Goal: Task Accomplishment & Management: Manage account settings

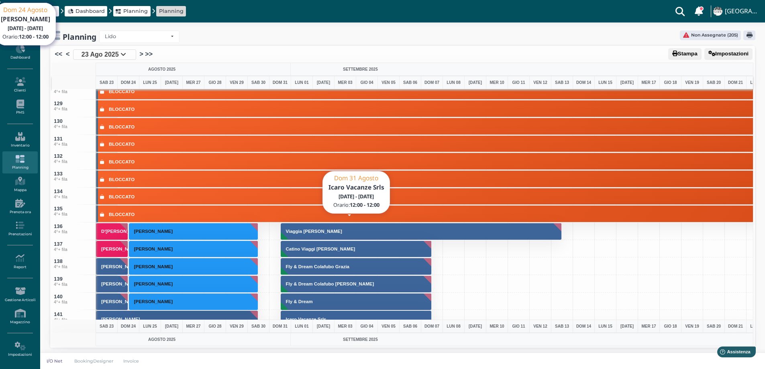
scroll to position [2329, 0]
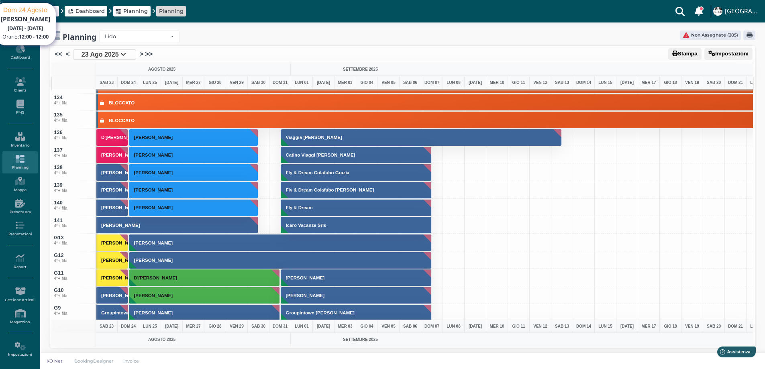
click at [290, 158] on button "Catino Viaggi Mena Paolo" at bounding box center [356, 155] width 151 height 17
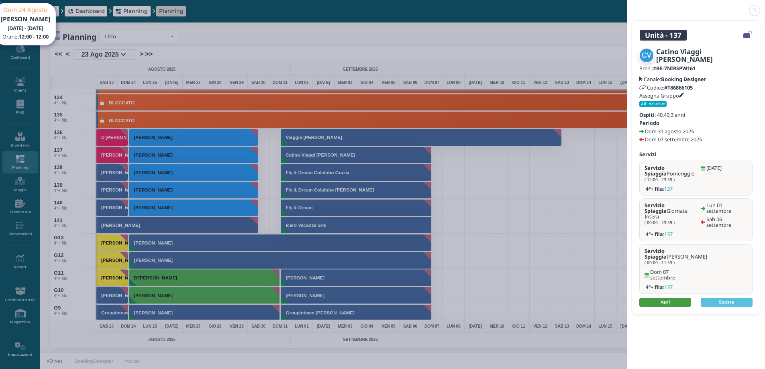
click at [672, 298] on link "Apri" at bounding box center [665, 302] width 52 height 9
click at [627, 6] on link at bounding box center [627, 6] width 0 height 0
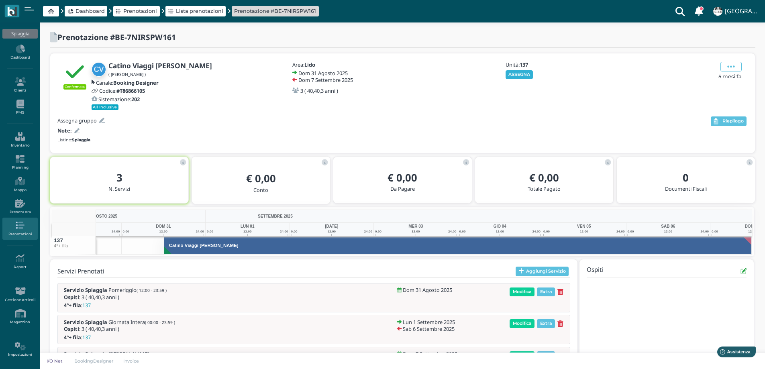
drag, startPoint x: 522, startPoint y: 74, endPoint x: 481, endPoint y: 94, distance: 45.8
click at [522, 75] on button "ASSEGNA" at bounding box center [520, 74] width 28 height 9
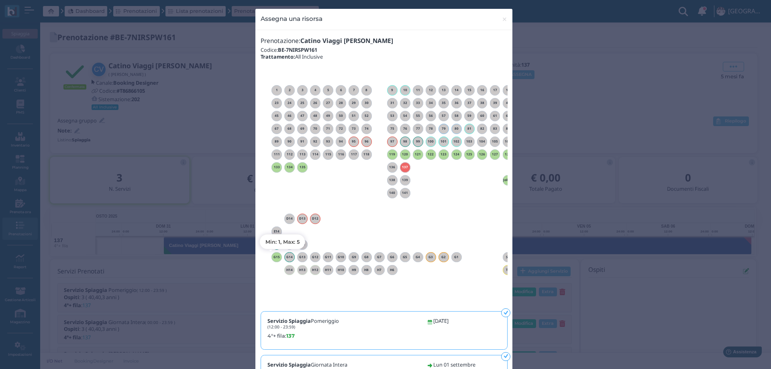
click at [271, 257] on h6 "G15" at bounding box center [276, 257] width 10 height 4
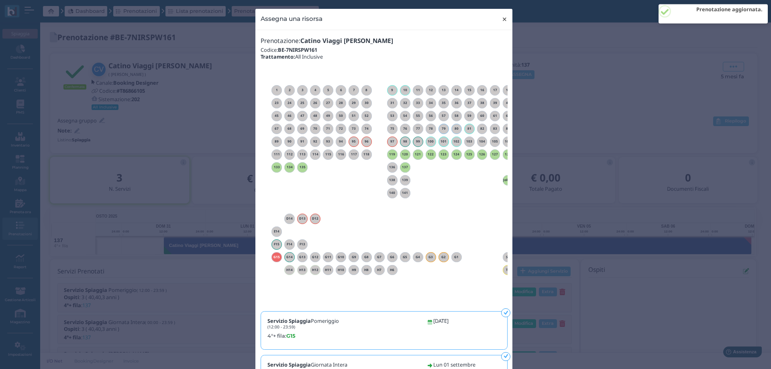
click at [502, 18] on span "×" at bounding box center [505, 19] width 6 height 10
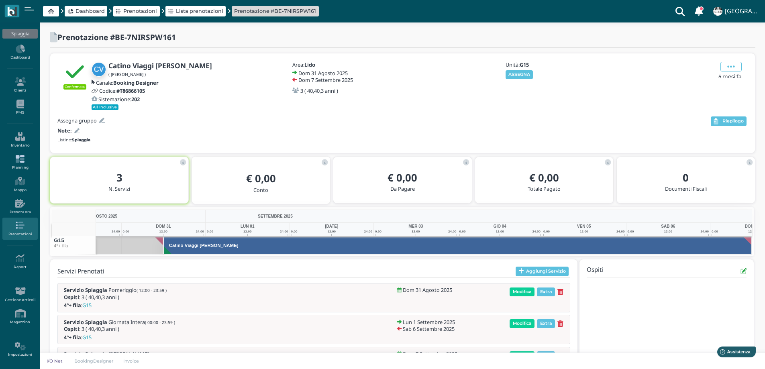
click at [20, 165] on link "Planning" at bounding box center [19, 162] width 35 height 22
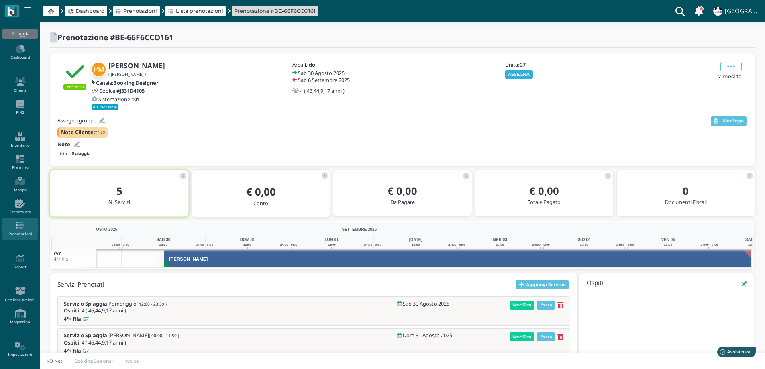
click at [512, 74] on button "ASSEGNA" at bounding box center [519, 74] width 28 height 9
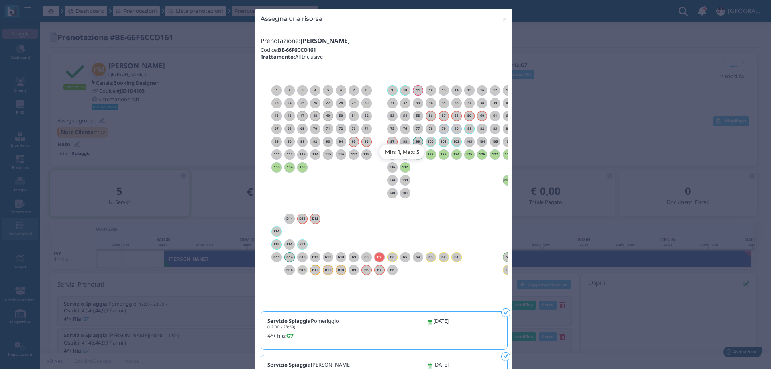
click at [401, 167] on h6 "137" at bounding box center [405, 167] width 10 height 4
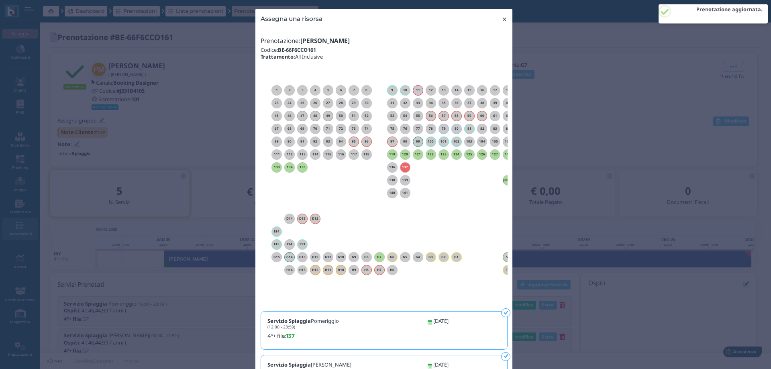
click at [502, 21] on span "×" at bounding box center [505, 19] width 6 height 10
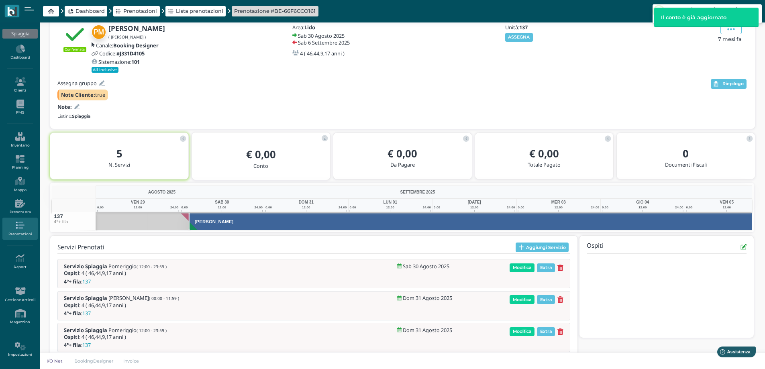
scroll to position [0, 37]
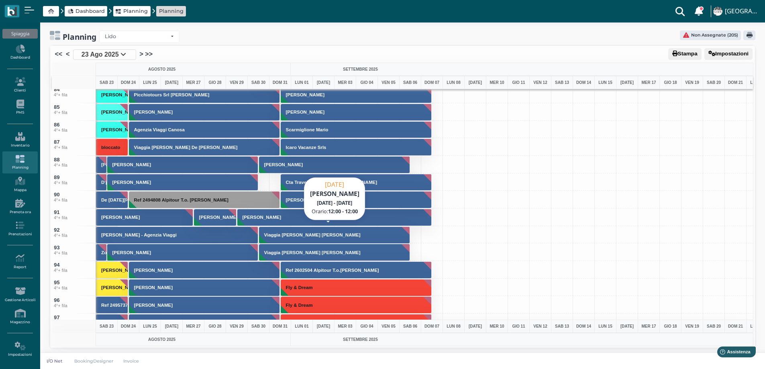
scroll to position [1446, 0]
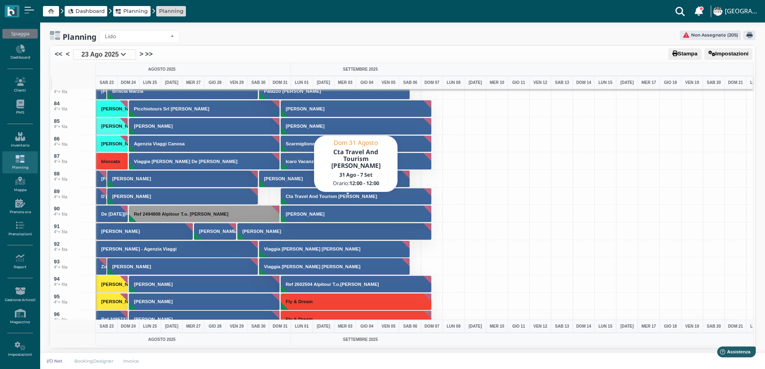
click at [300, 199] on button "Cta Travel And Tourism [PERSON_NAME]" at bounding box center [356, 196] width 151 height 17
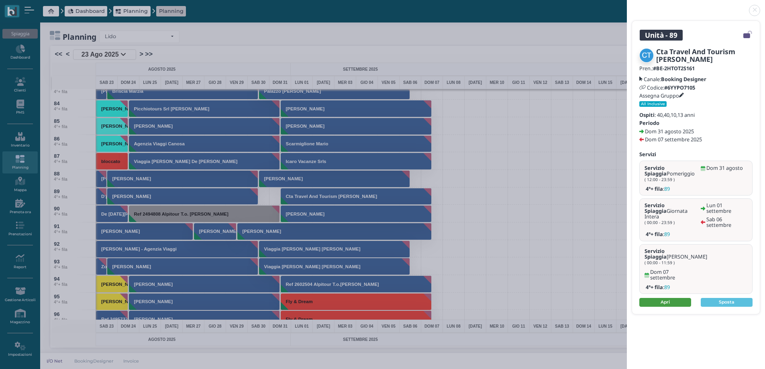
click at [665, 298] on link "Apri" at bounding box center [665, 302] width 52 height 9
click at [627, 6] on link at bounding box center [627, 6] width 0 height 0
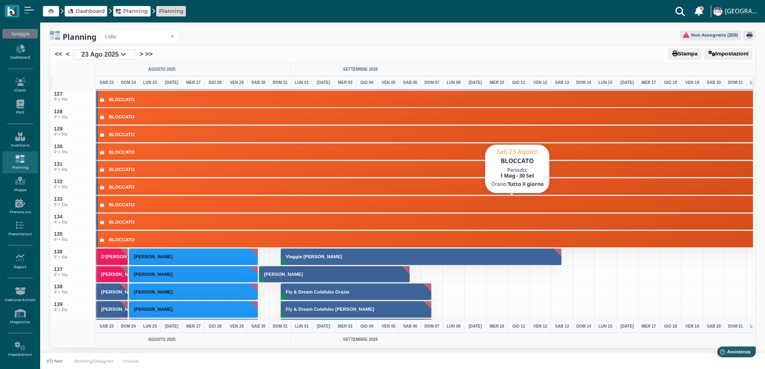
scroll to position [2329, 0]
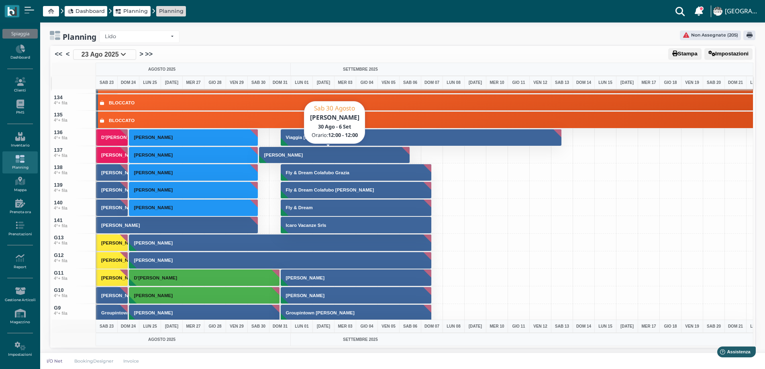
click at [279, 159] on button "[PERSON_NAME]" at bounding box center [334, 155] width 151 height 17
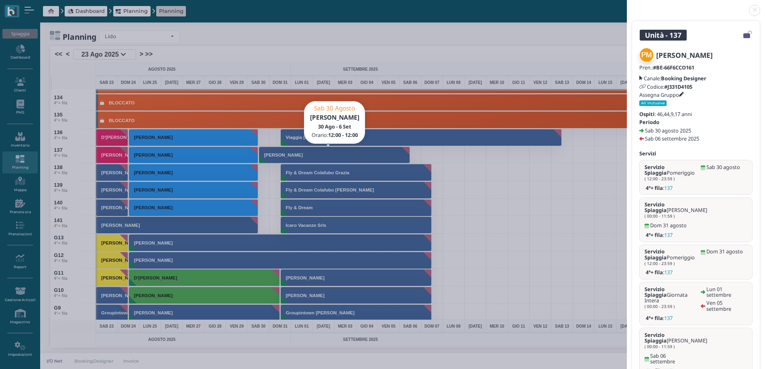
click at [627, 6] on link at bounding box center [627, 6] width 0 height 0
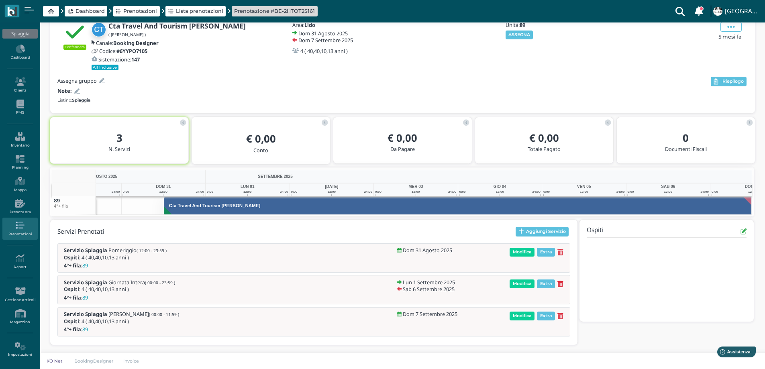
click at [520, 31] on button "ASSEGNA" at bounding box center [520, 35] width 28 height 9
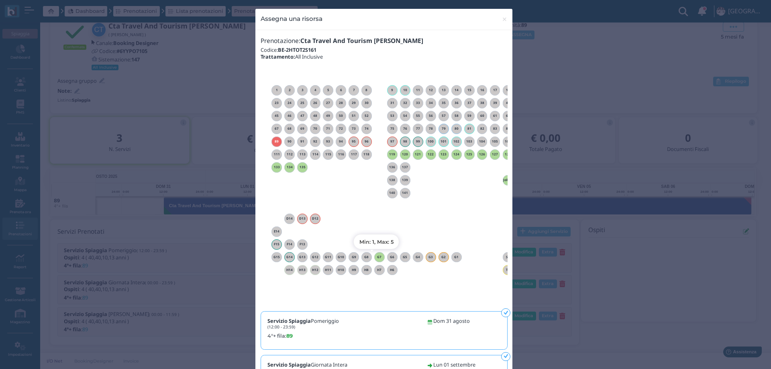
click at [377, 256] on h6 "G7" at bounding box center [379, 257] width 10 height 4
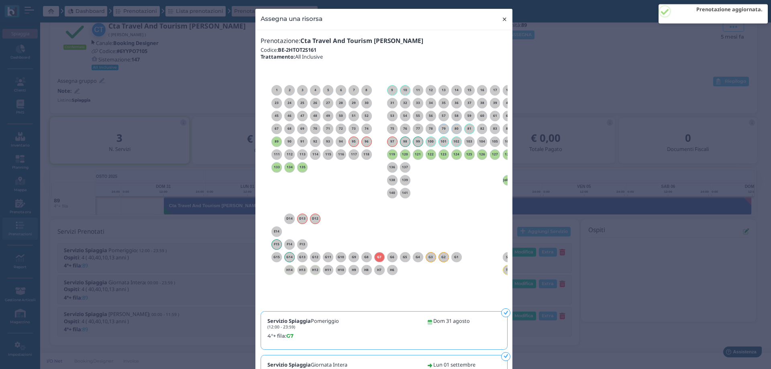
click at [502, 20] on span "×" at bounding box center [505, 19] width 6 height 10
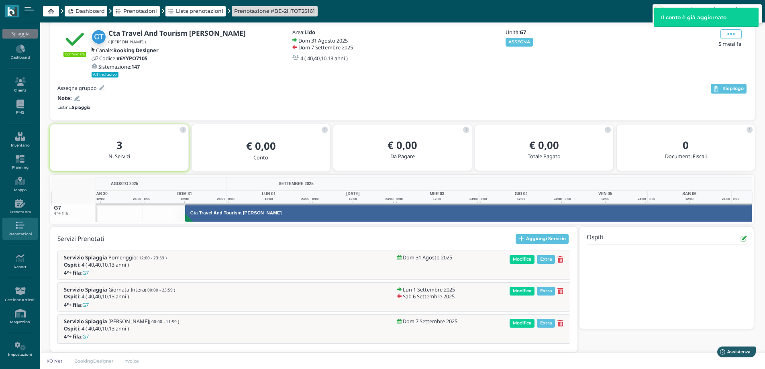
scroll to position [0, 59]
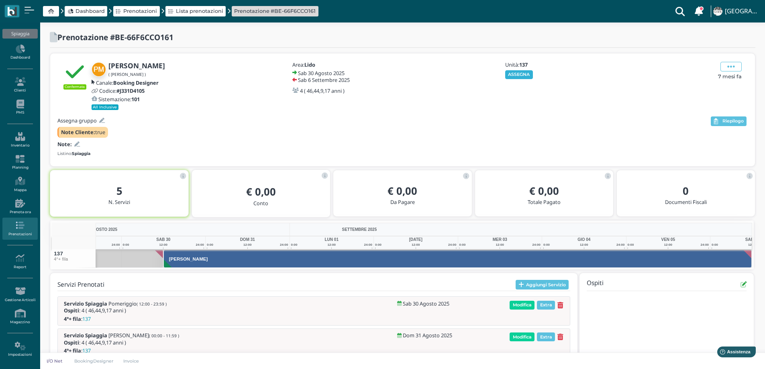
click at [525, 73] on button "ASSEGNA" at bounding box center [519, 74] width 28 height 9
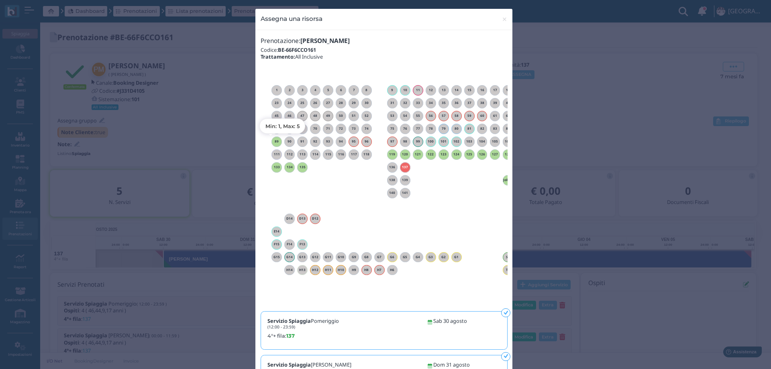
click at [273, 141] on h6 "89" at bounding box center [276, 142] width 10 height 4
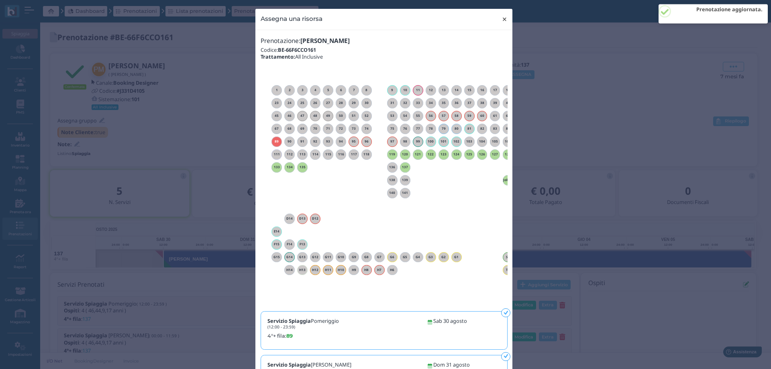
click at [502, 18] on span "×" at bounding box center [505, 19] width 6 height 10
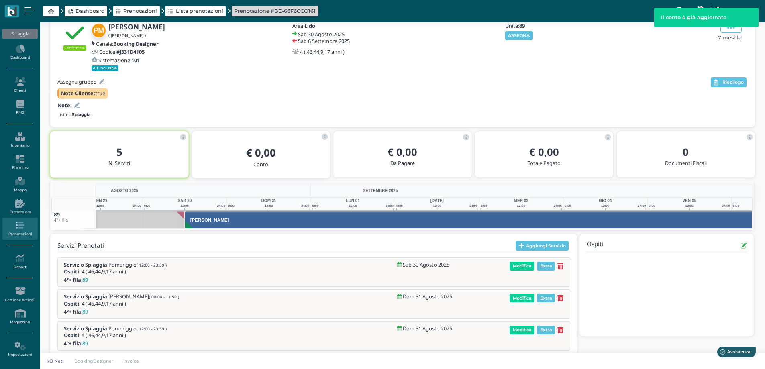
scroll to position [0, 59]
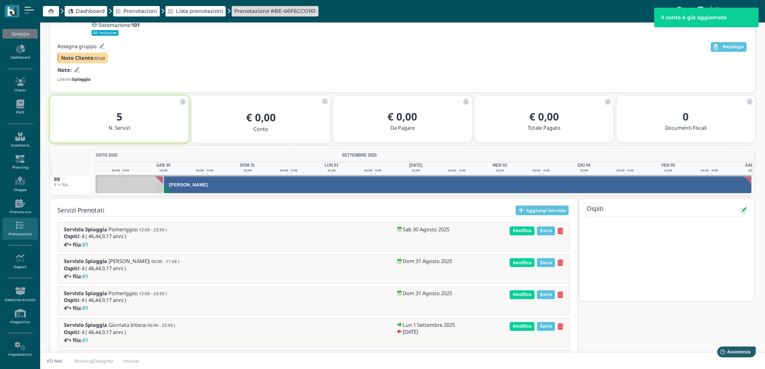
click at [77, 71] on icon at bounding box center [77, 69] width 6 height 5
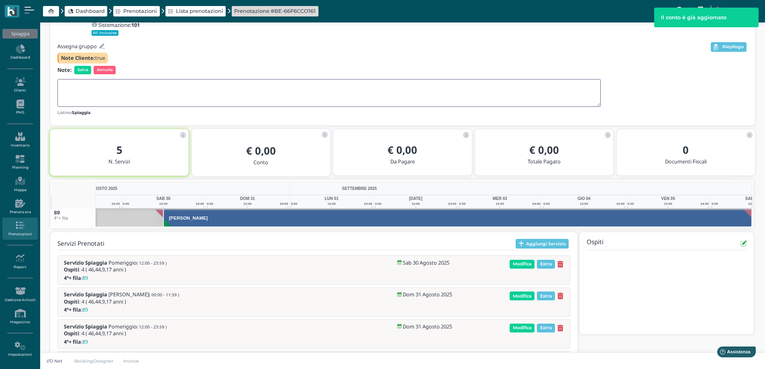
click at [82, 90] on textarea at bounding box center [328, 93] width 543 height 28
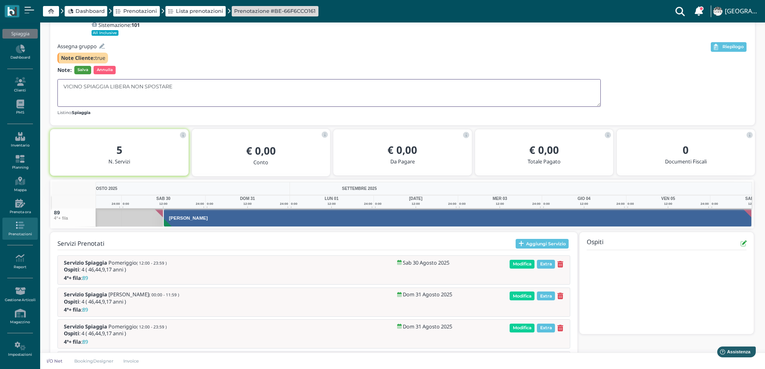
type textarea "VICINO SPIAGGIA LIBERA NON SPOSTARE"
click at [81, 69] on span "Salva" at bounding box center [82, 70] width 17 height 8
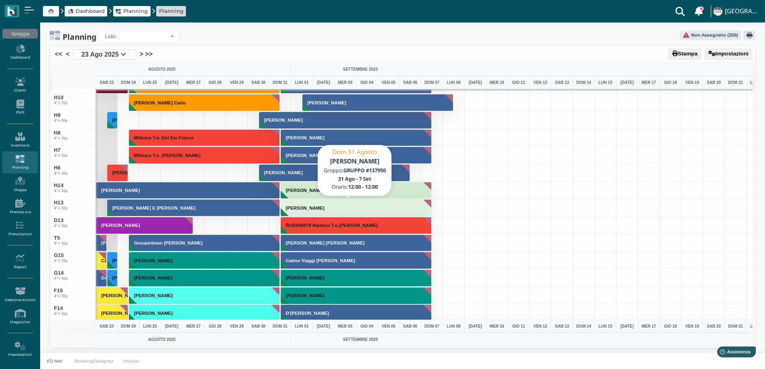
scroll to position [2891, 0]
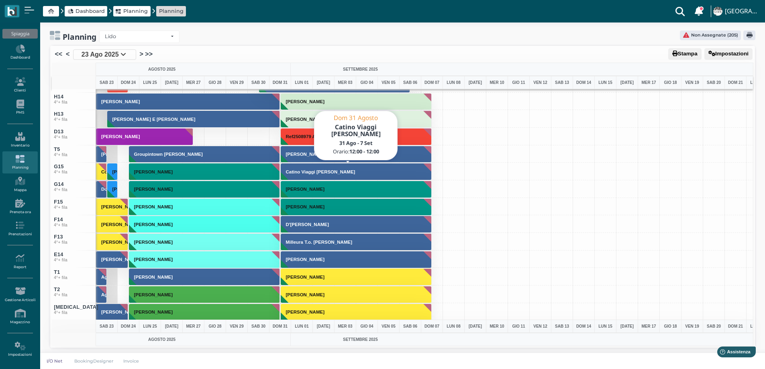
click at [296, 173] on h3 "Catino Viaggi Mena Paolo" at bounding box center [321, 171] width 76 height 5
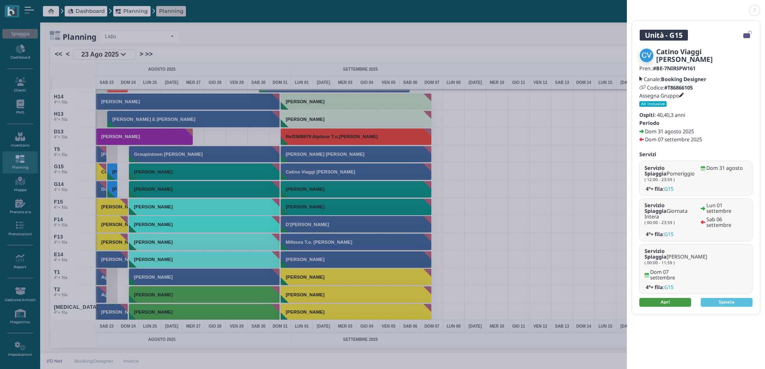
click at [678, 298] on link "Apri" at bounding box center [665, 302] width 52 height 9
drag, startPoint x: 751, startPoint y: 12, endPoint x: 724, endPoint y: 18, distance: 27.6
click at [627, 6] on link at bounding box center [627, 6] width 0 height 0
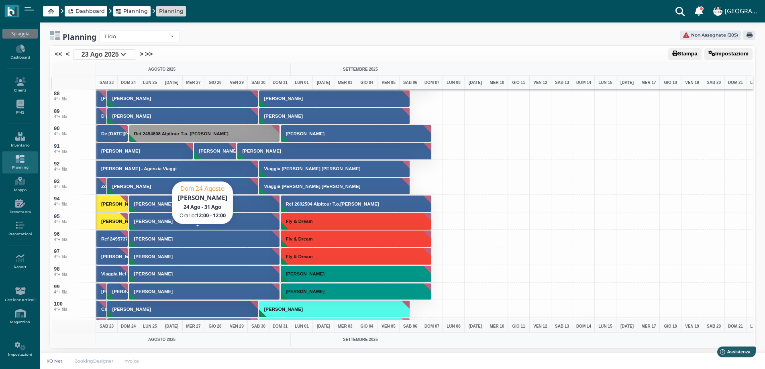
scroll to position [1606, 0]
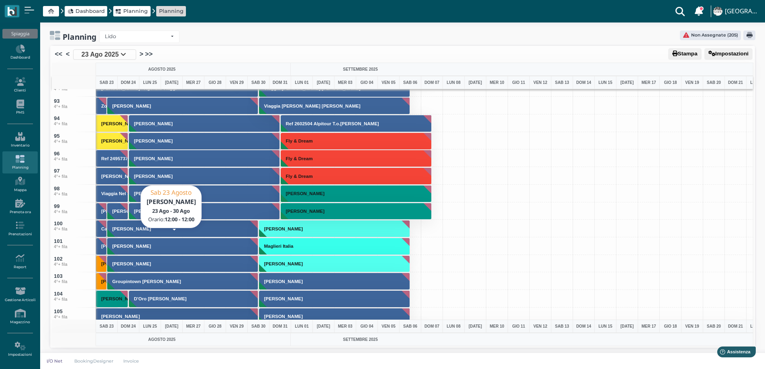
click at [122, 247] on h3 "Salvaticchio Alessandro" at bounding box center [131, 246] width 45 height 5
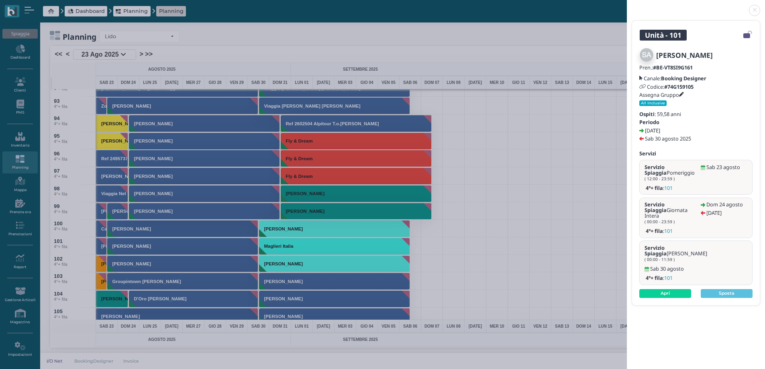
click at [627, 6] on link at bounding box center [627, 6] width 0 height 0
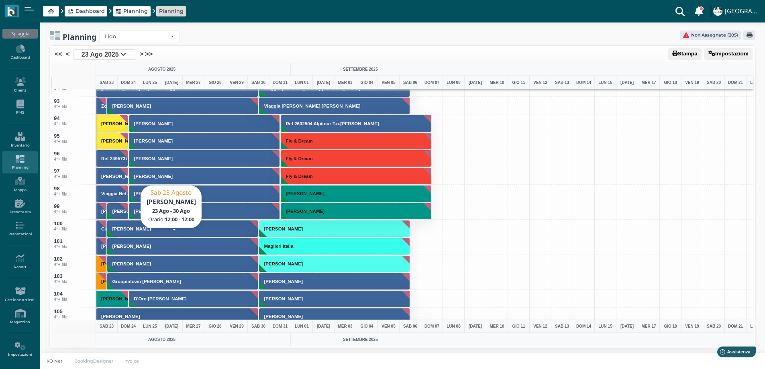
click at [129, 247] on h3 "Salvaticchio Alessandro" at bounding box center [131, 246] width 45 height 5
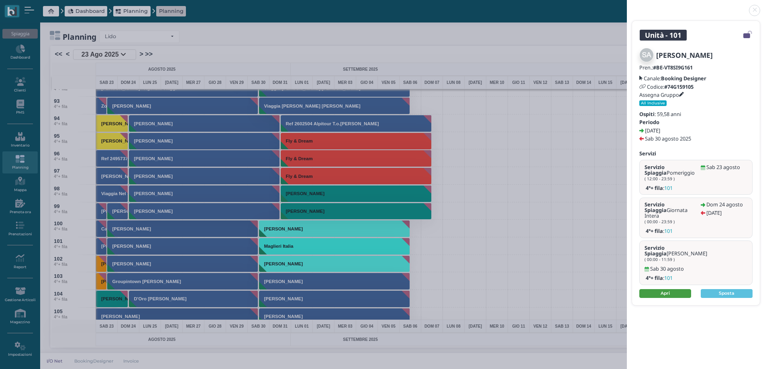
click at [667, 289] on link "Apri" at bounding box center [665, 293] width 52 height 9
click at [627, 6] on link at bounding box center [627, 6] width 0 height 0
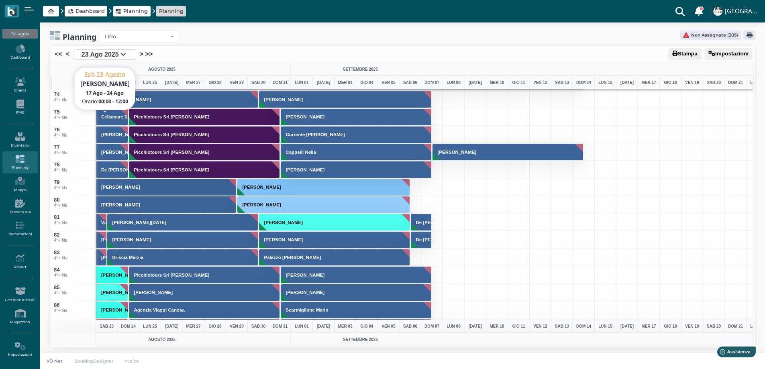
scroll to position [1205, 0]
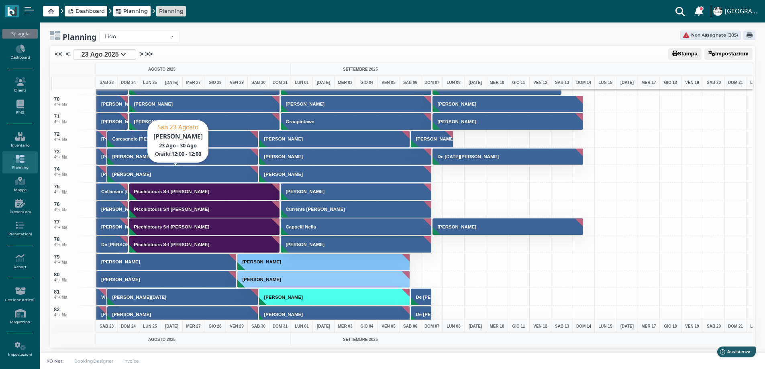
click at [127, 173] on h3 "[PERSON_NAME]" at bounding box center [131, 174] width 45 height 5
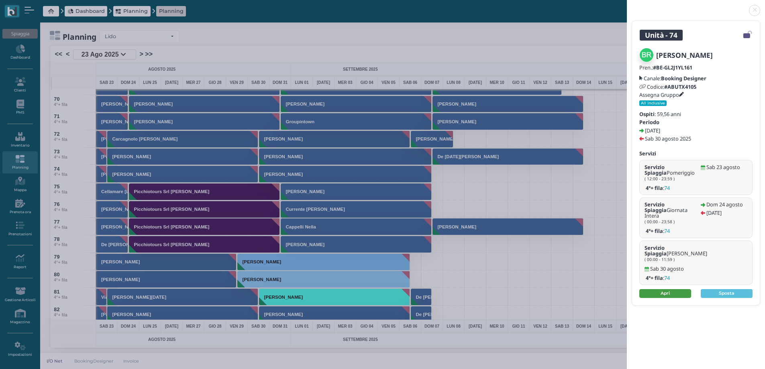
click at [670, 289] on link "Apri" at bounding box center [665, 293] width 52 height 9
click at [627, 6] on link at bounding box center [627, 6] width 0 height 0
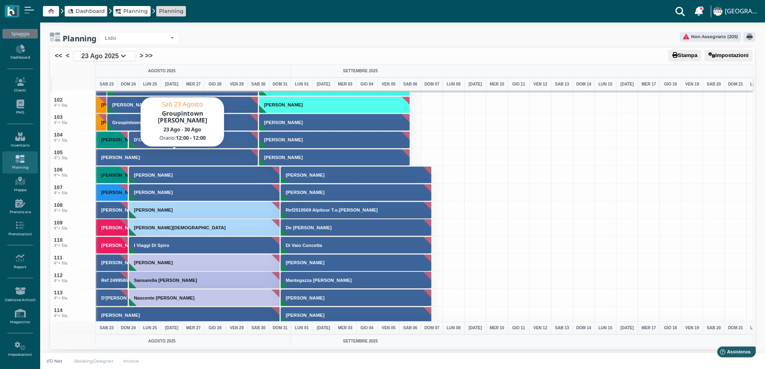
scroll to position [1727, 0]
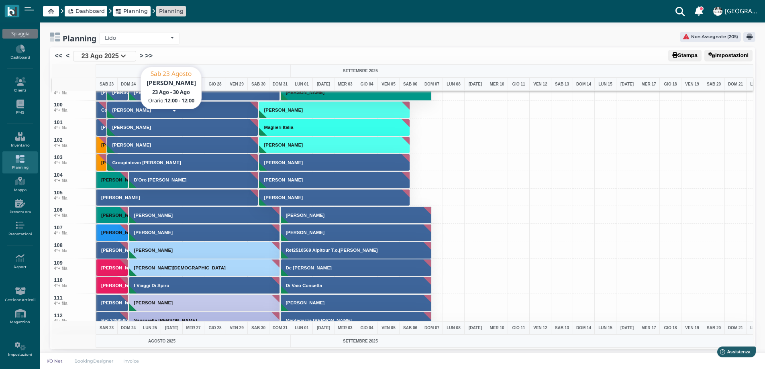
click at [119, 128] on h3 "[PERSON_NAME]" at bounding box center [131, 127] width 45 height 5
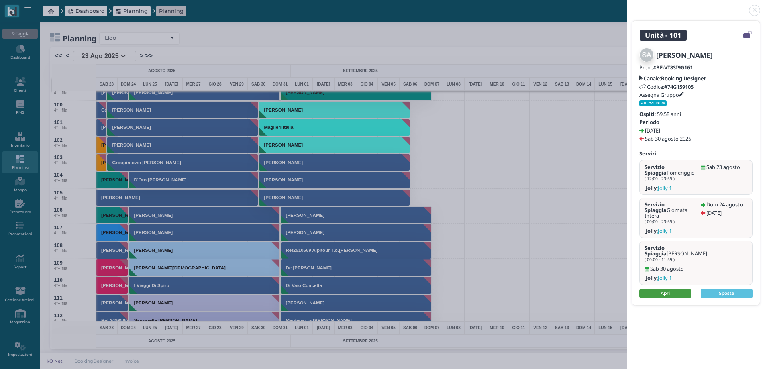
click at [666, 289] on link "Apri" at bounding box center [665, 293] width 52 height 9
click at [627, 6] on link at bounding box center [627, 6] width 0 height 0
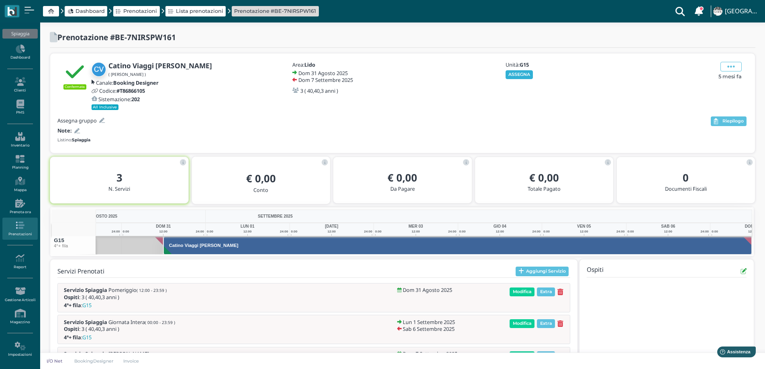
click at [516, 76] on button "ASSEGNA" at bounding box center [520, 74] width 28 height 9
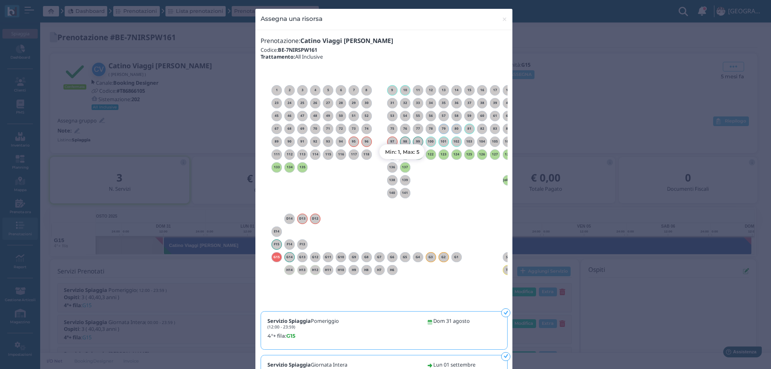
click at [404, 167] on h6 "137" at bounding box center [405, 167] width 10 height 4
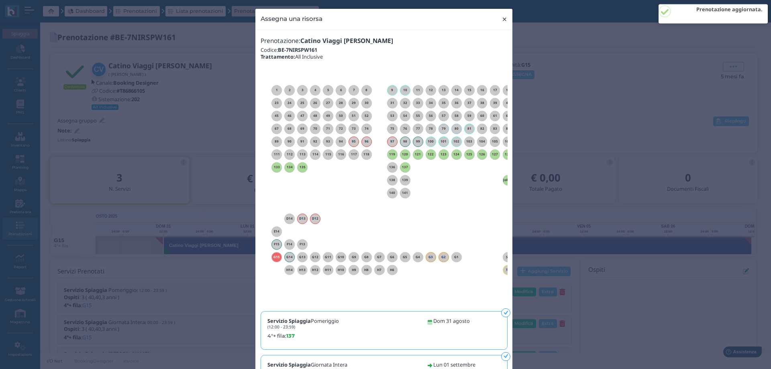
click at [502, 19] on span "×" at bounding box center [505, 19] width 6 height 10
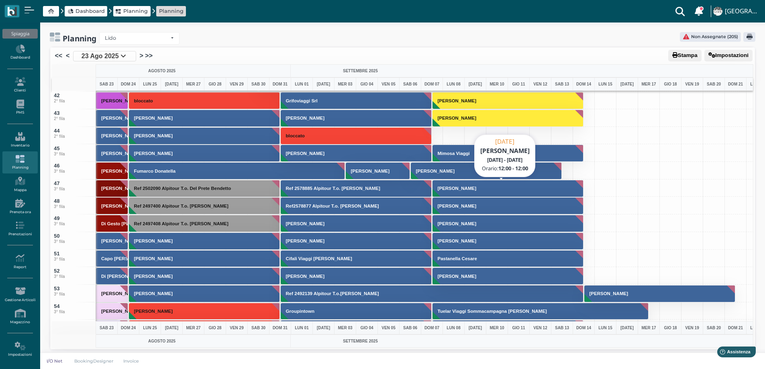
scroll to position [683, 0]
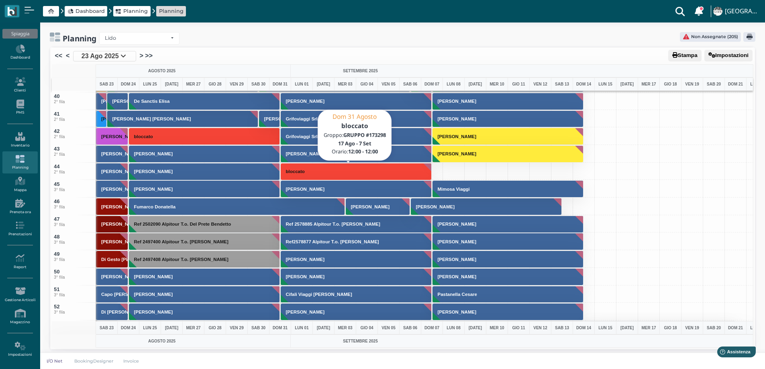
click at [398, 175] on button "bloccato" at bounding box center [356, 171] width 151 height 17
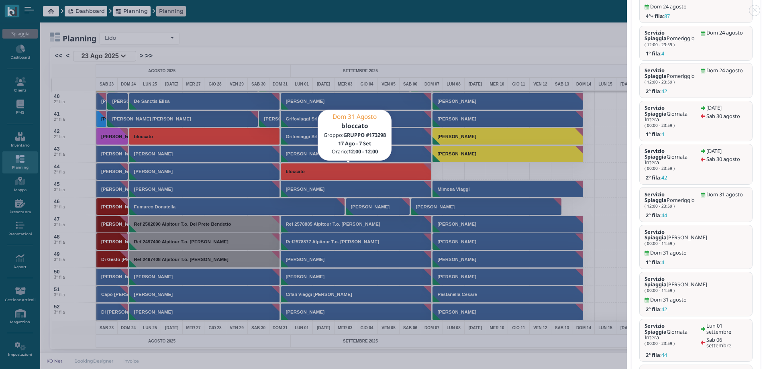
scroll to position [2, 0]
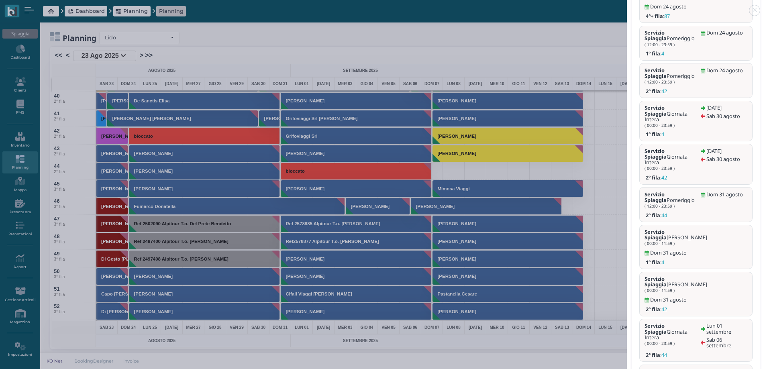
scroll to position [0, 0]
click at [405, 57] on div "Unità - 44 bloccato Pren.: #BE-5HERK1P161 Gruppo: GRUPPO #173298 Ospiti : 40 an…" at bounding box center [382, 184] width 765 height 369
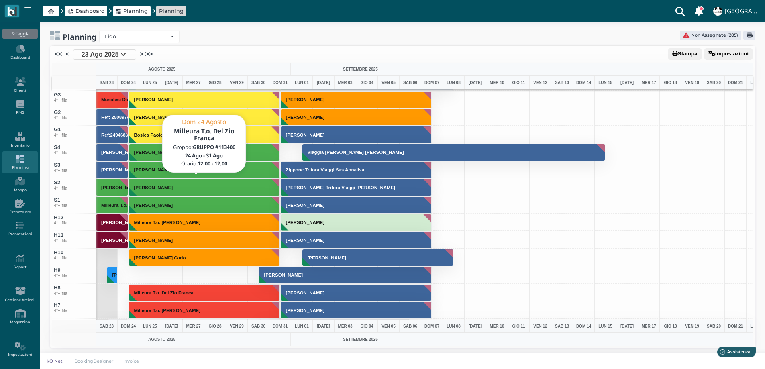
scroll to position [2530, 0]
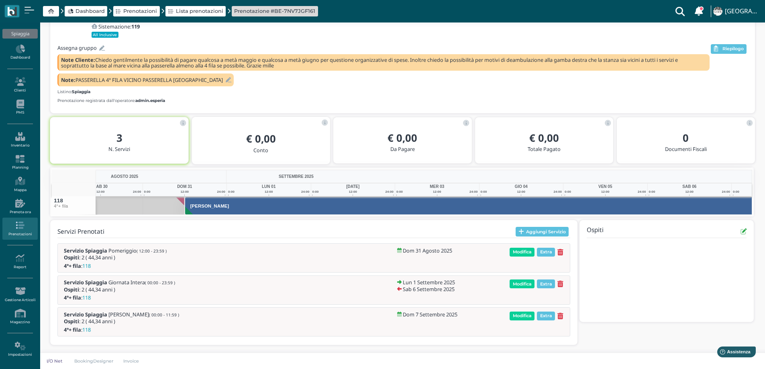
scroll to position [0, 59]
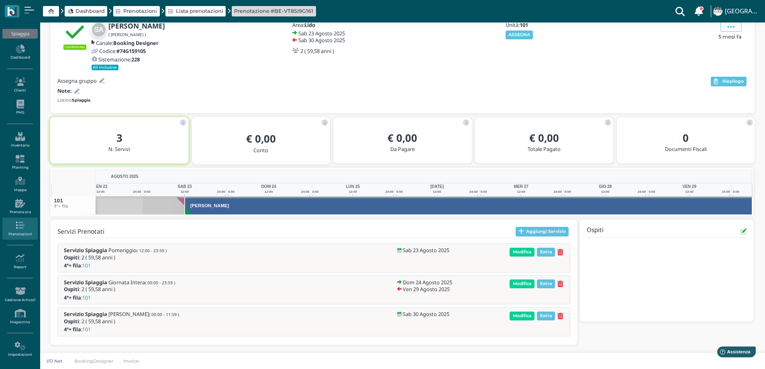
scroll to position [0, 59]
click at [520, 31] on button "ASSEGNA" at bounding box center [520, 35] width 28 height 9
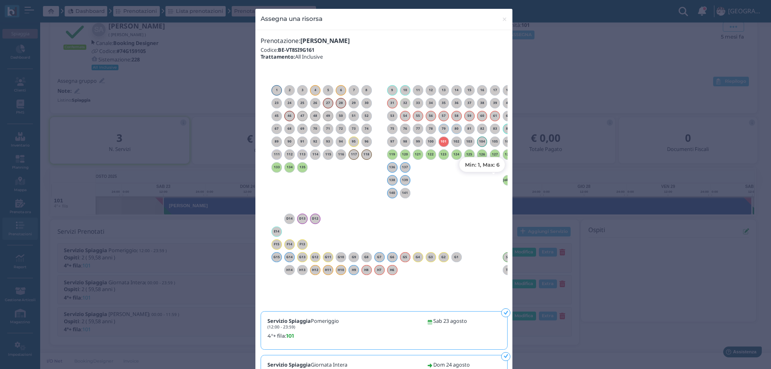
click at [504, 177] on div "Jolly 1" at bounding box center [508, 180] width 10 height 10
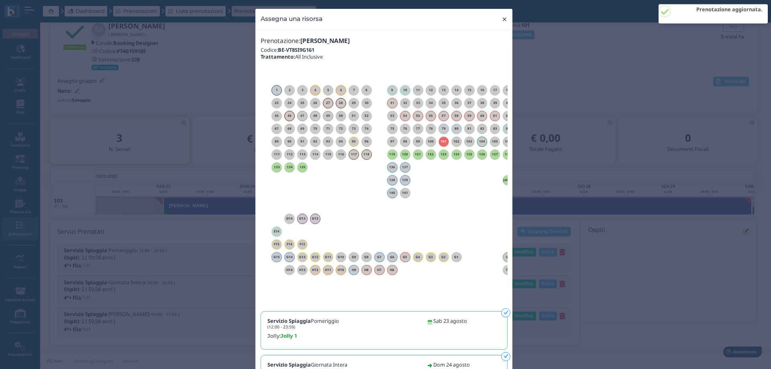
click at [502, 19] on span "×" at bounding box center [505, 19] width 6 height 10
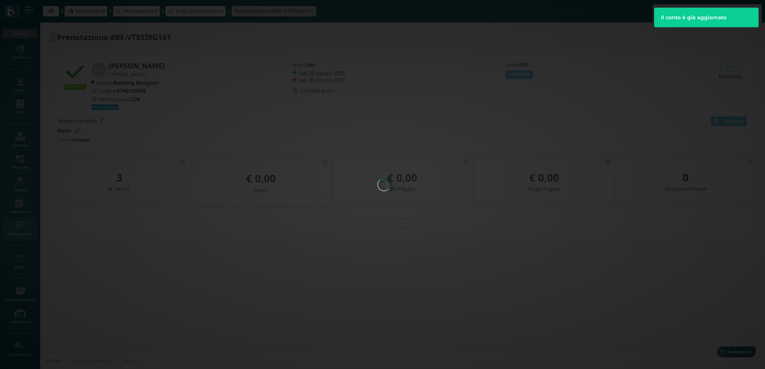
scroll to position [0, 0]
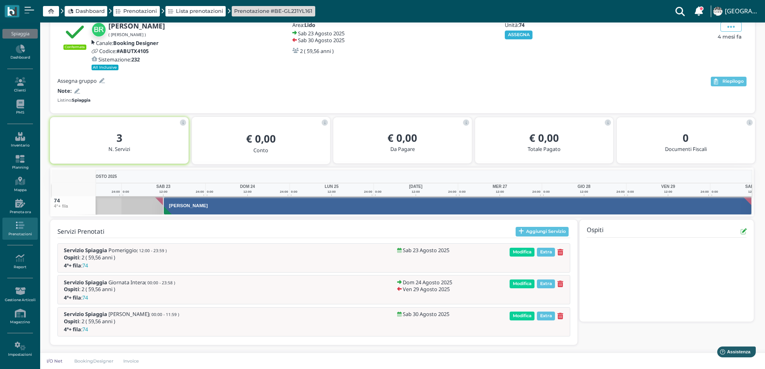
click at [516, 36] on button "ASSEGNA" at bounding box center [519, 35] width 28 height 9
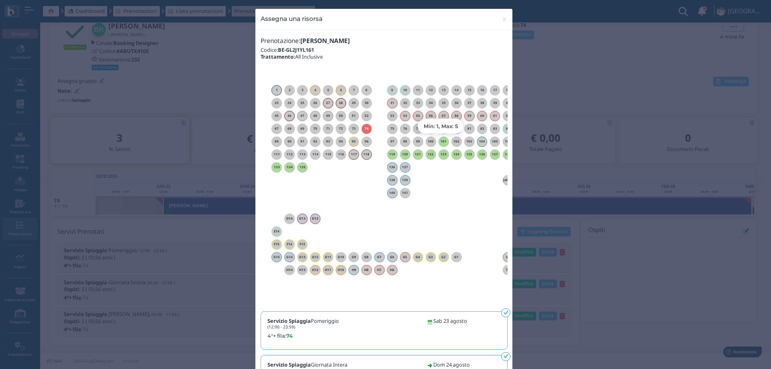
click at [440, 140] on h6 "101" at bounding box center [443, 142] width 10 height 4
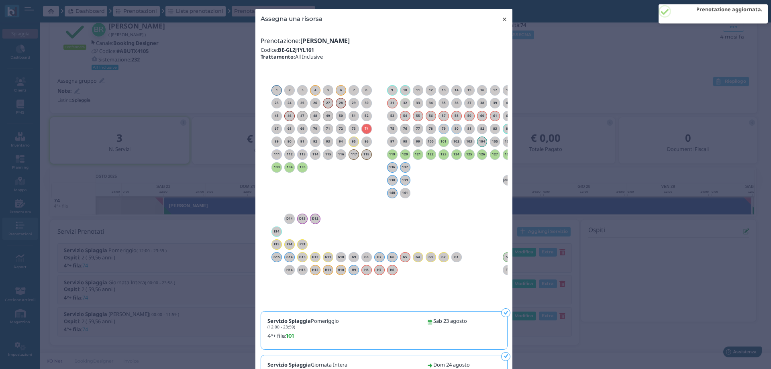
click at [502, 17] on span "×" at bounding box center [505, 19] width 6 height 10
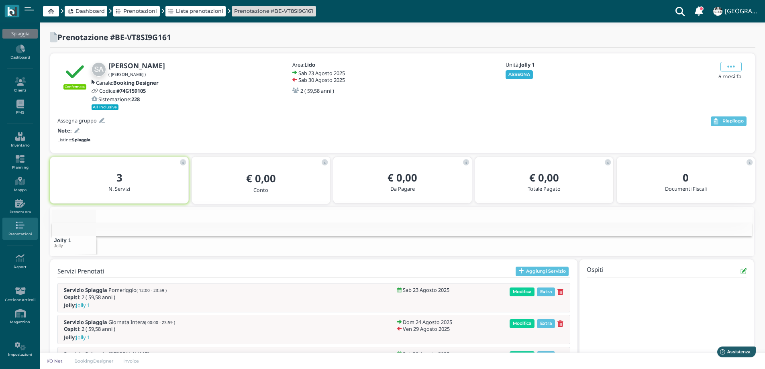
click at [521, 71] on button "ASSEGNA" at bounding box center [520, 74] width 28 height 9
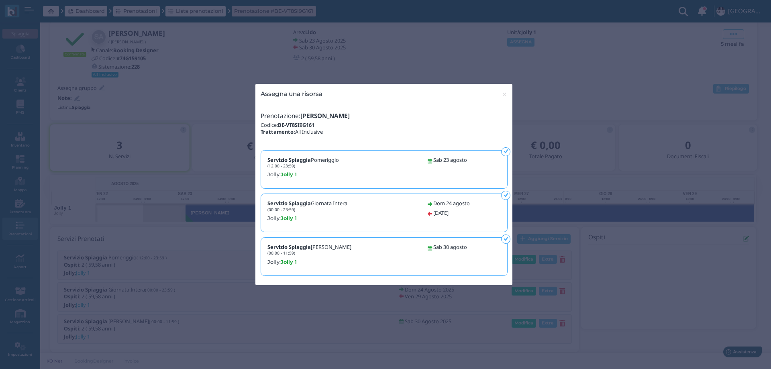
scroll to position [0, 56]
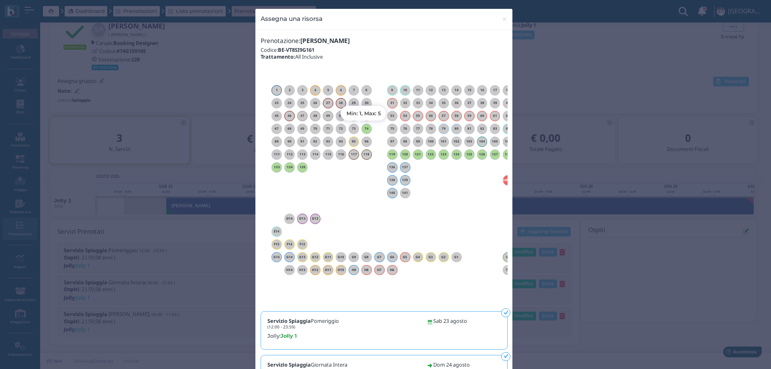
click at [365, 127] on h6 "74" at bounding box center [366, 129] width 10 height 4
click at [502, 20] on span "×" at bounding box center [505, 19] width 6 height 10
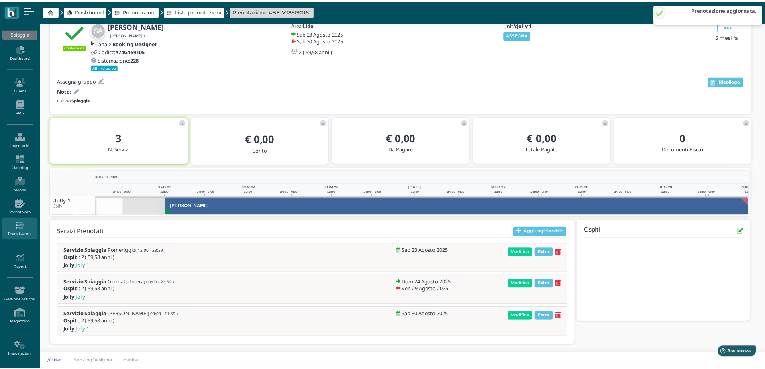
scroll to position [0, 0]
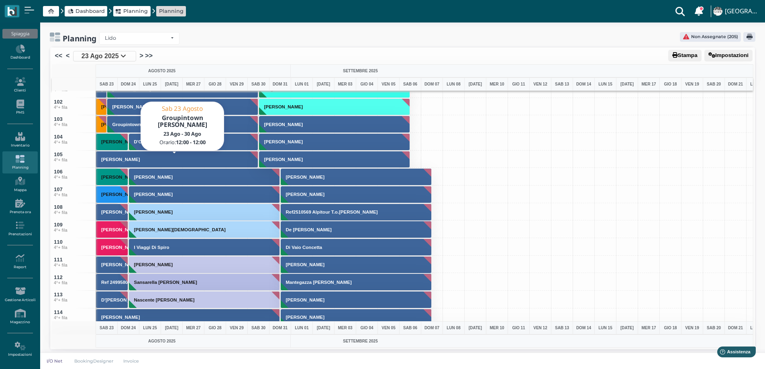
scroll to position [1727, 0]
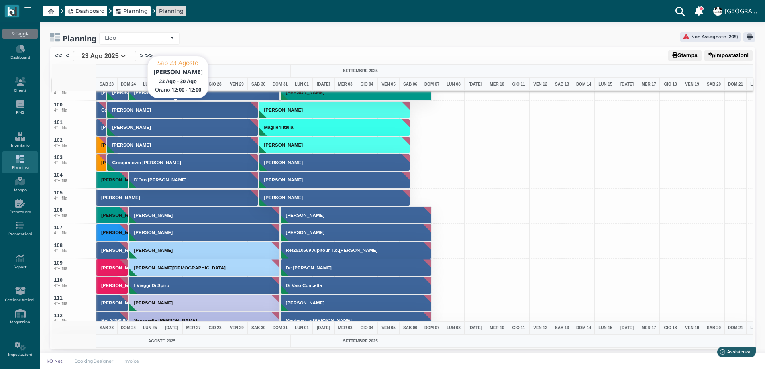
click at [130, 111] on h3 "[PERSON_NAME]" at bounding box center [131, 110] width 45 height 5
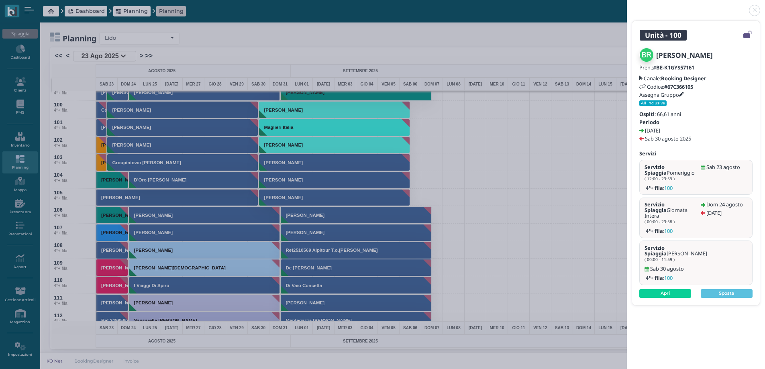
click at [681, 94] on h5 "Assegna Gruppo" at bounding box center [661, 95] width 45 height 6
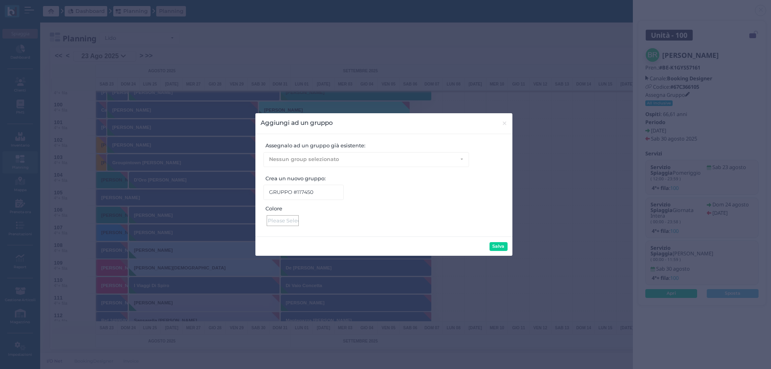
click at [292, 220] on div at bounding box center [283, 220] width 32 height 11
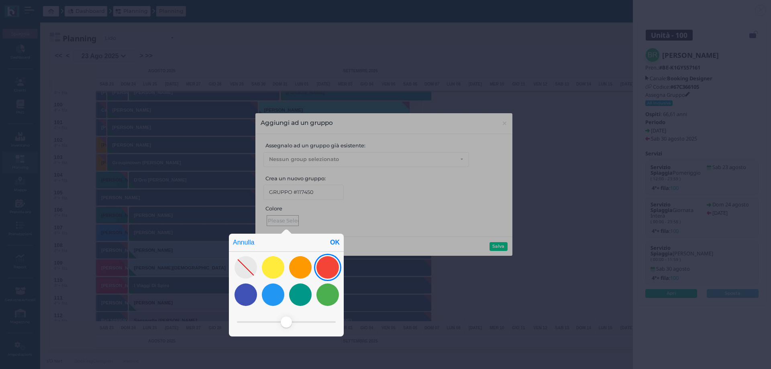
click at [335, 267] on div at bounding box center [327, 267] width 22 height 22
click at [335, 241] on div "OK" at bounding box center [335, 243] width 18 height 18
type input "#f44437"
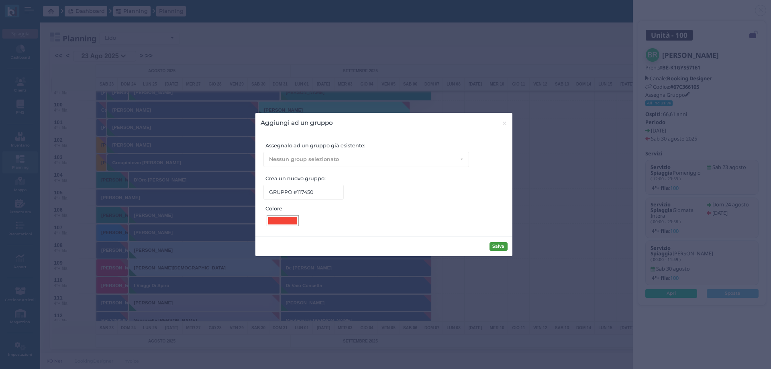
click at [504, 246] on button "Salva" at bounding box center [498, 246] width 18 height 9
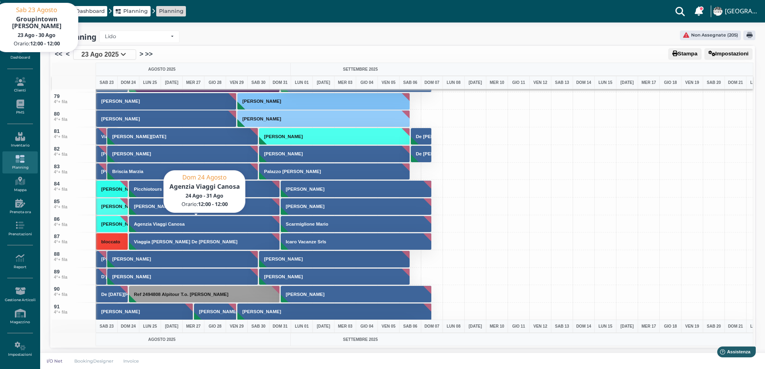
scroll to position [1566, 0]
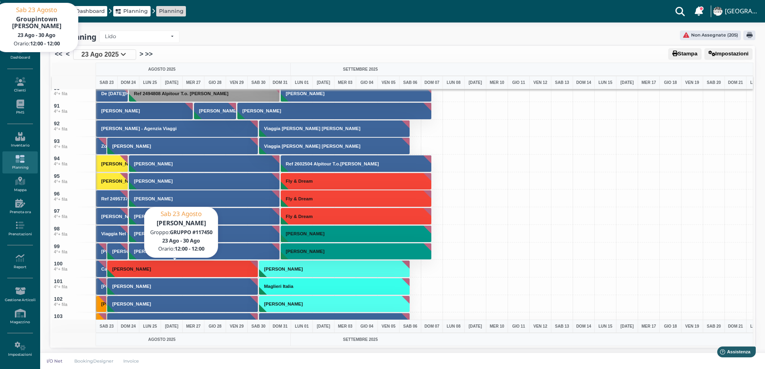
click at [131, 270] on h3 "Battipaglia Rosario" at bounding box center [131, 269] width 45 height 5
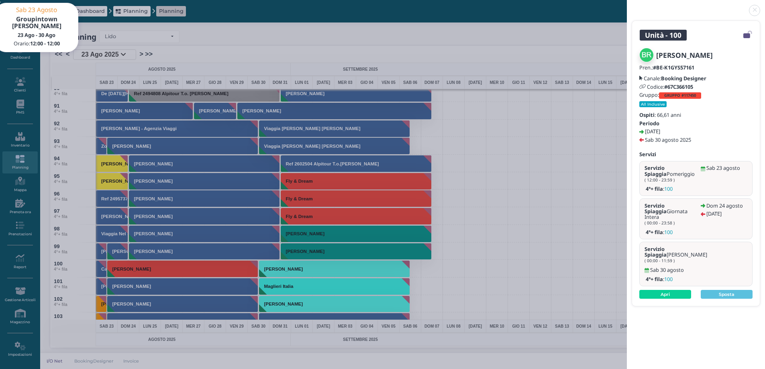
click at [684, 96] on b "GRUPPO #117450" at bounding box center [680, 95] width 32 height 5
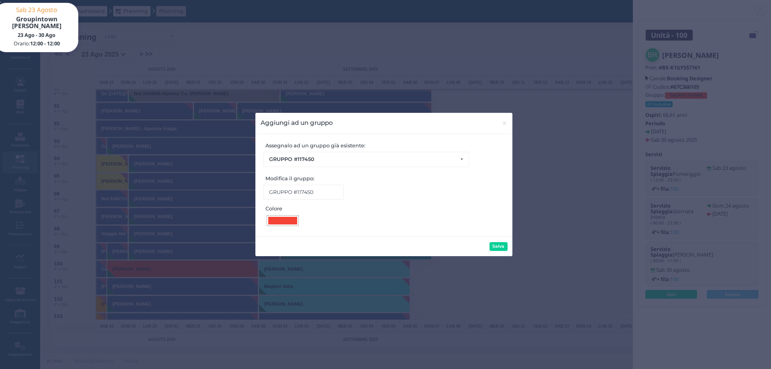
click at [292, 220] on div at bounding box center [282, 221] width 29 height 8
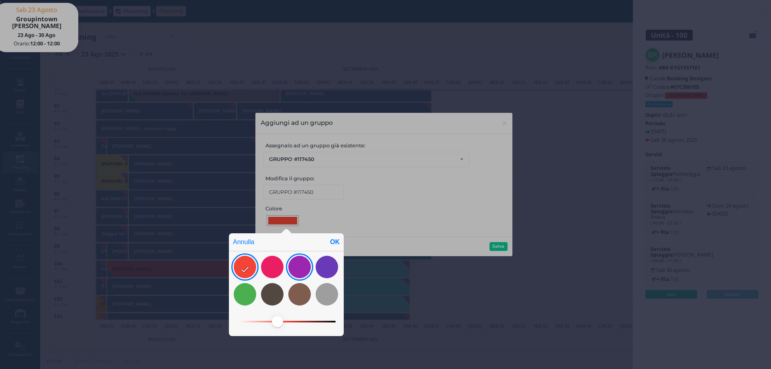
click at [300, 268] on div at bounding box center [299, 267] width 22 height 22
drag, startPoint x: 292, startPoint y: 320, endPoint x: 259, endPoint y: 322, distance: 32.6
click at [259, 322] on span at bounding box center [259, 321] width 11 height 11
click at [334, 243] on div "OK" at bounding box center [335, 242] width 18 height 18
type input "#df9fea"
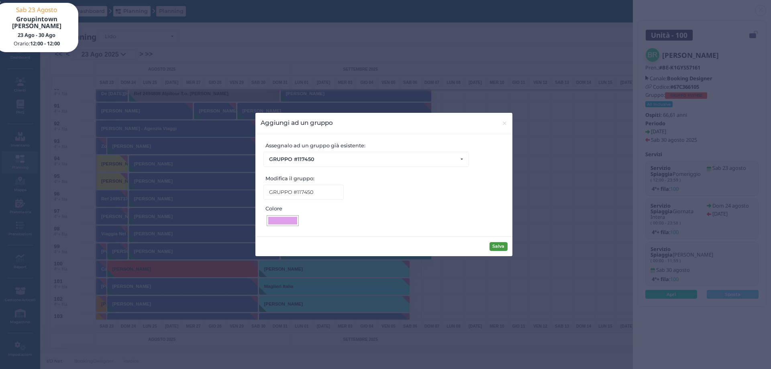
click at [504, 247] on button "Salva" at bounding box center [498, 246] width 18 height 9
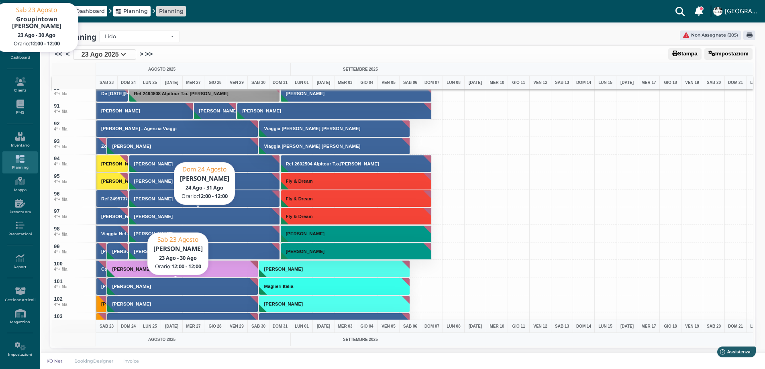
click at [124, 289] on button "Battipaglia Rosario" at bounding box center [182, 286] width 151 height 17
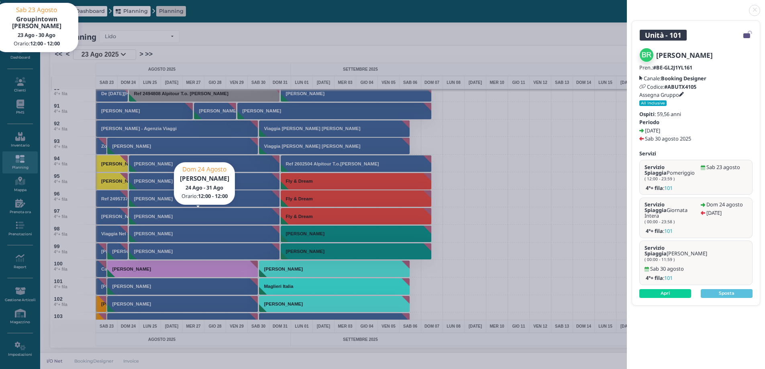
click at [681, 93] on h5 "Assegna Gruppo" at bounding box center [661, 95] width 45 height 6
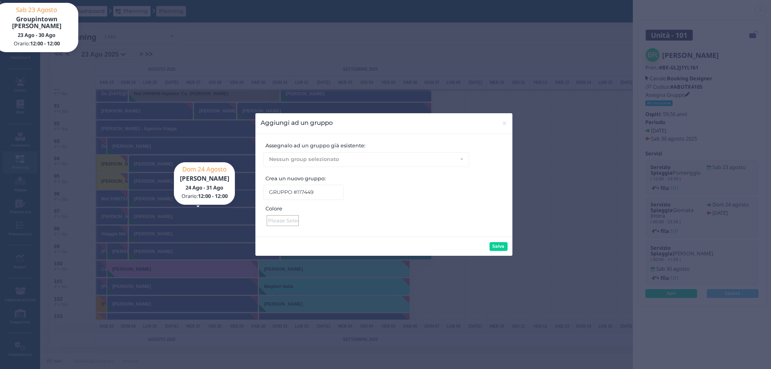
click at [285, 223] on div at bounding box center [283, 220] width 32 height 11
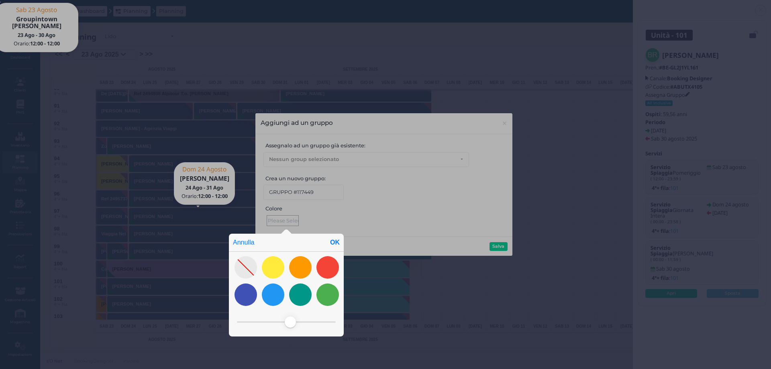
drag, startPoint x: 289, startPoint y: 323, endPoint x: 350, endPoint y: 318, distance: 61.2
click at [352, 320] on div "Annulla OK" at bounding box center [385, 183] width 771 height 371
click at [334, 240] on div "OK" at bounding box center [335, 243] width 18 height 18
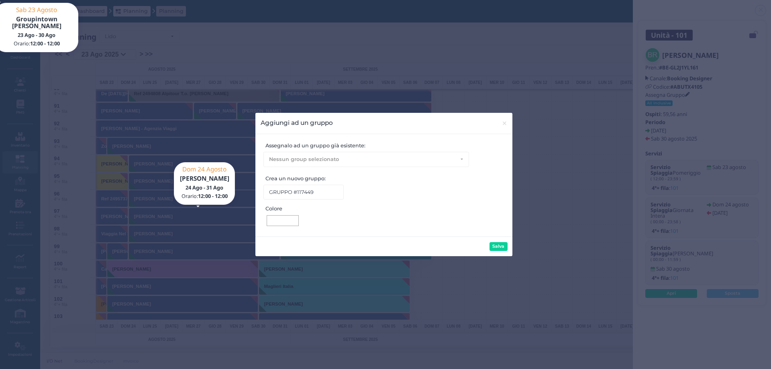
click at [277, 221] on div at bounding box center [282, 221] width 29 height 8
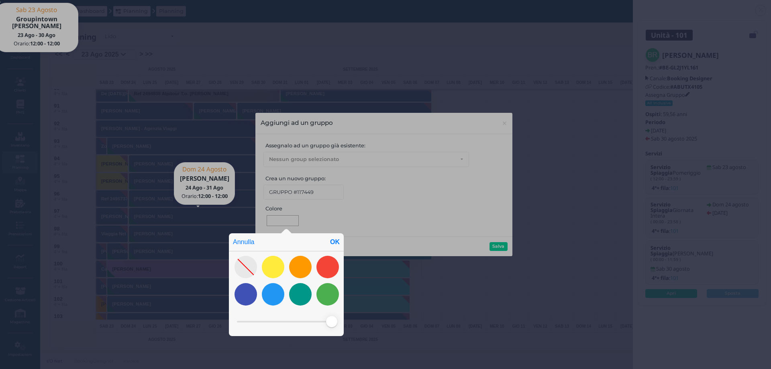
drag, startPoint x: 289, startPoint y: 321, endPoint x: 334, endPoint y: 319, distance: 45.0
click at [333, 319] on span at bounding box center [331, 321] width 11 height 11
click at [333, 240] on div "OK" at bounding box center [335, 242] width 18 height 18
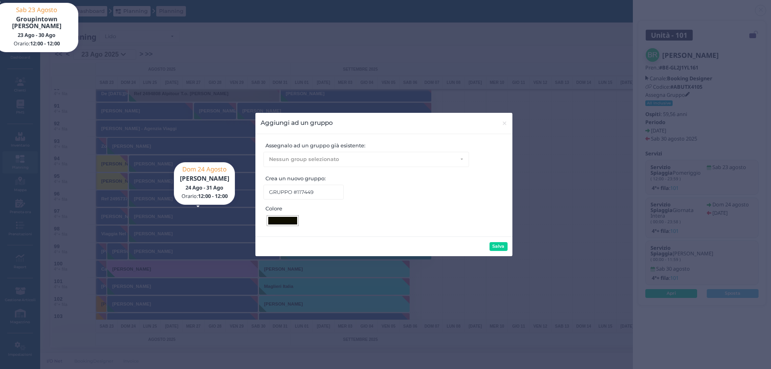
click at [284, 221] on div at bounding box center [282, 221] width 29 height 8
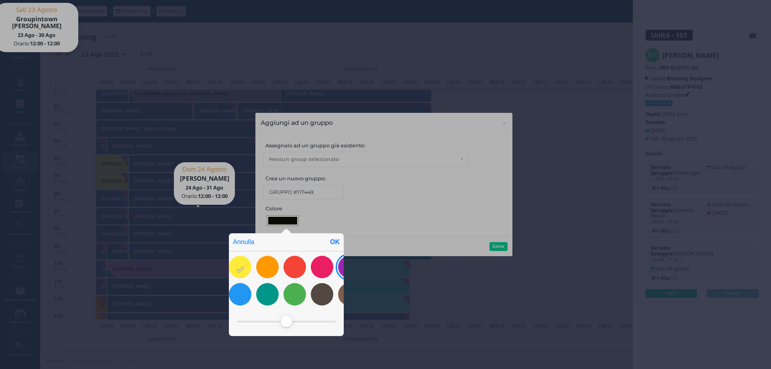
click at [340, 268] on div at bounding box center [349, 267] width 22 height 22
drag, startPoint x: 294, startPoint y: 321, endPoint x: 263, endPoint y: 322, distance: 30.5
click at [263, 322] on span at bounding box center [262, 321] width 11 height 11
click at [332, 240] on div "OK" at bounding box center [335, 242] width 18 height 18
type input "#da92e7"
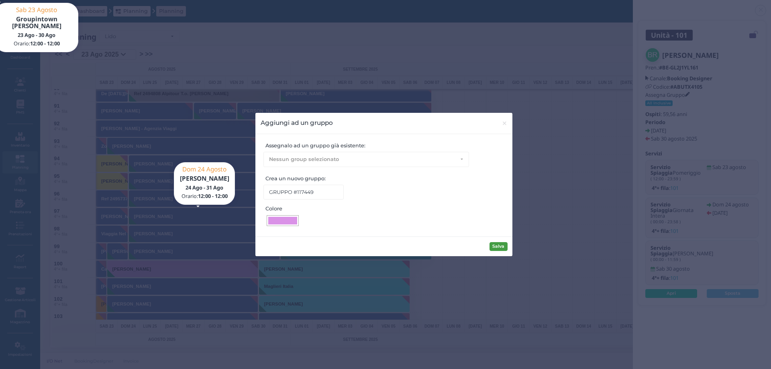
click at [500, 245] on button "Salva" at bounding box center [498, 246] width 18 height 9
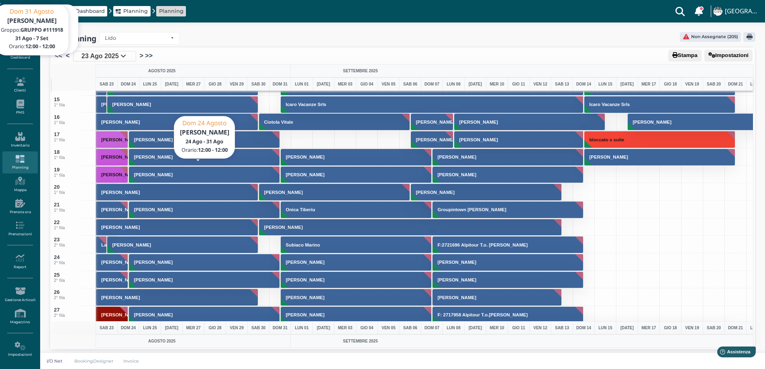
scroll to position [0, 0]
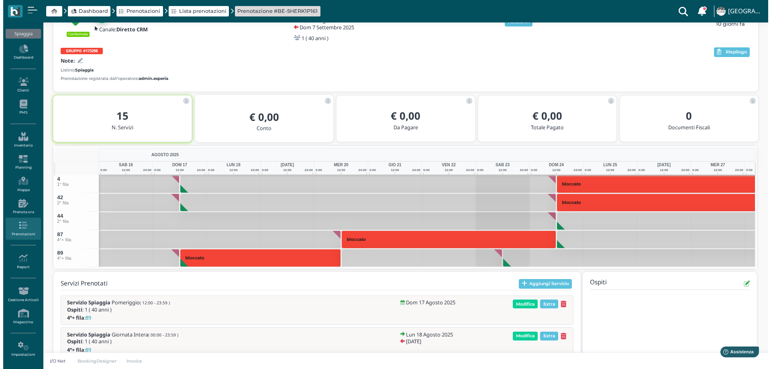
scroll to position [126, 0]
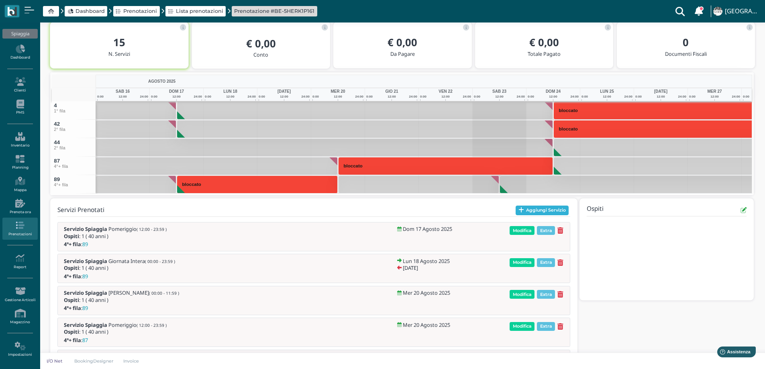
click at [526, 214] on button "Aggiungi Servizio" at bounding box center [542, 211] width 53 height 10
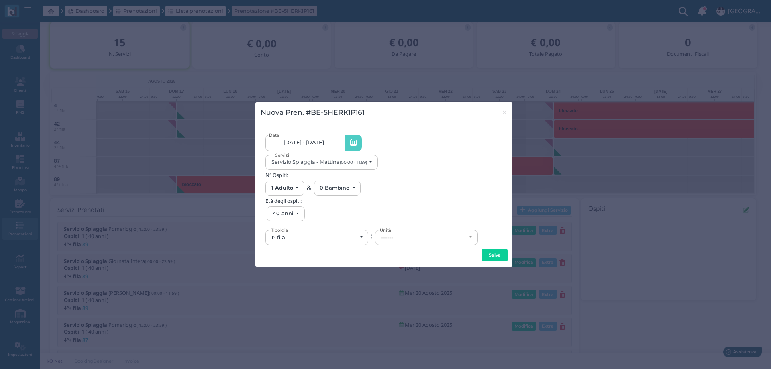
click at [328, 141] on link "[DATE] - [DATE]" at bounding box center [304, 143] width 79 height 16
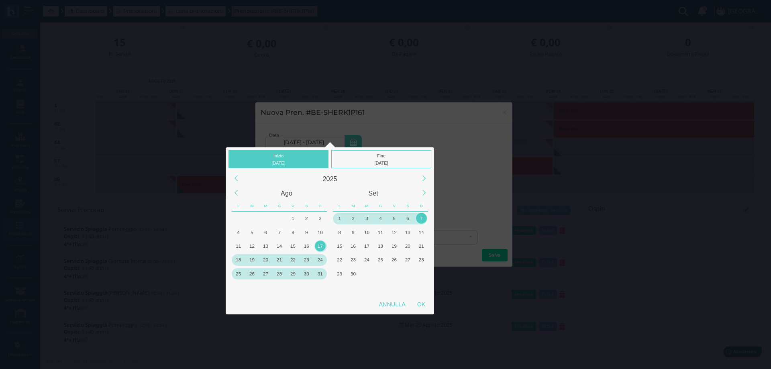
click at [322, 273] on div "31" at bounding box center [320, 273] width 11 height 11
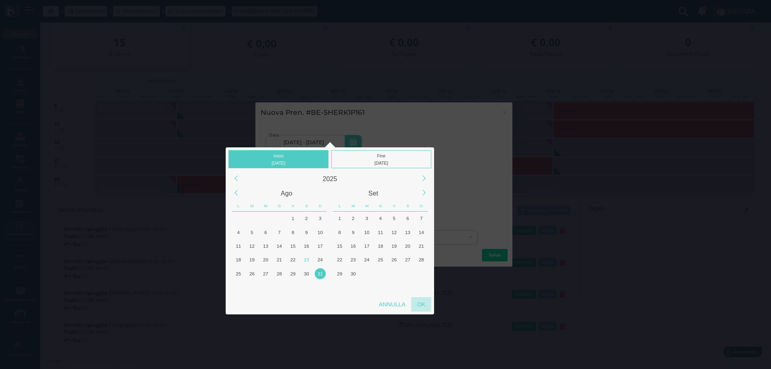
click at [421, 306] on div "OK" at bounding box center [421, 304] width 20 height 14
type input "[DATE] - [DATE]"
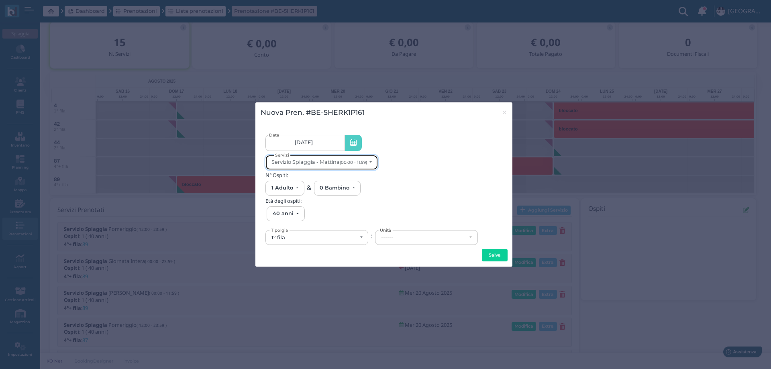
scroll to position [0, 0]
click at [338, 165] on div "Servizio Spiaggia - Mattina (00:00 - 11:59)" at bounding box center [319, 162] width 96 height 6
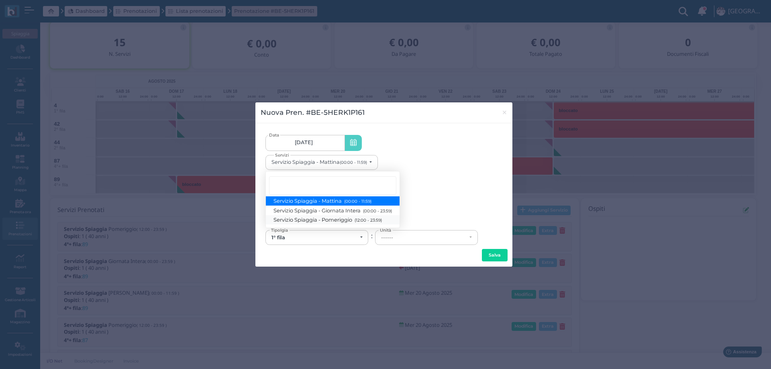
drag, startPoint x: 347, startPoint y: 219, endPoint x: 352, endPoint y: 224, distance: 6.8
click at [348, 219] on span "Servizio Spiaggia - Pomeriggio (12:00 - 23:59)" at bounding box center [328, 219] width 108 height 7
select select "1369"
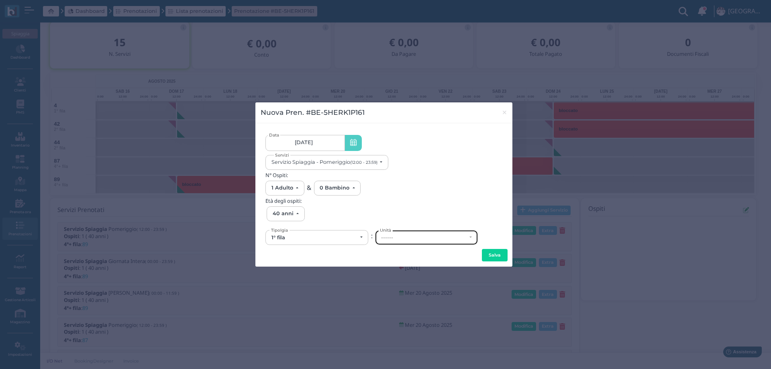
click at [410, 238] on div "------" at bounding box center [424, 237] width 86 height 6
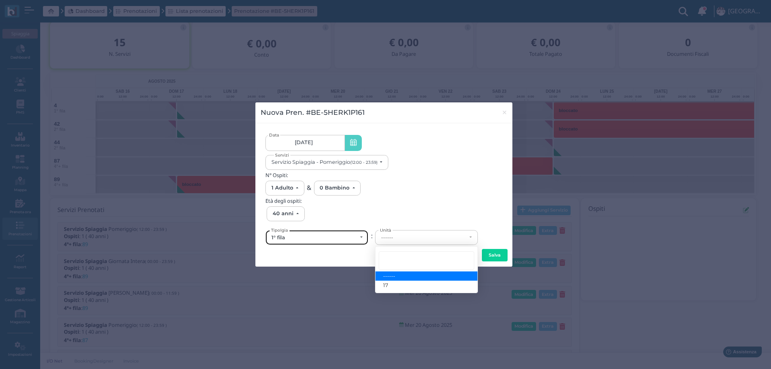
click at [291, 236] on div "1° fila" at bounding box center [314, 237] width 86 height 6
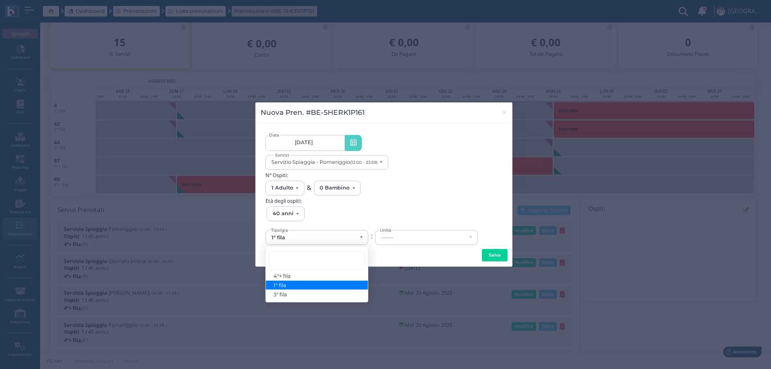
click at [288, 286] on link "1° fila" at bounding box center [317, 285] width 102 height 9
select select "431"
click at [288, 286] on div "Nuova Pren. #BE-5HERK1P161 × [DATE] [DATE] - [DATE] Data Servizio Spiaggia - Po…" at bounding box center [385, 184] width 771 height 369
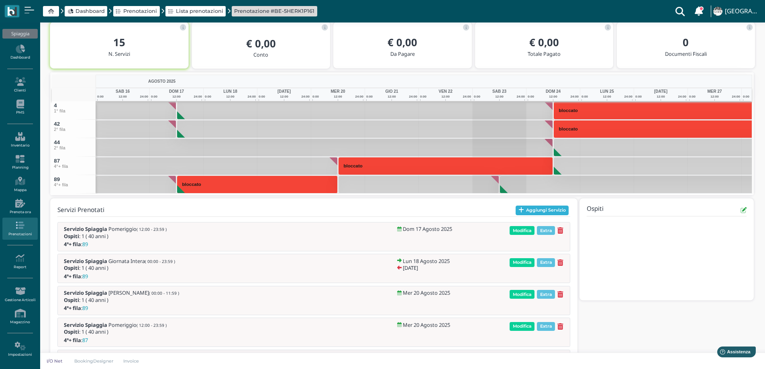
click at [531, 210] on button "Aggiungi Servizio" at bounding box center [542, 211] width 53 height 10
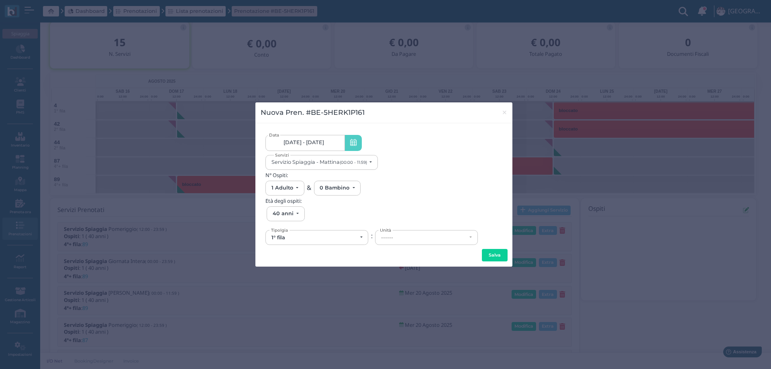
click at [336, 143] on link "[DATE] - [DATE]" at bounding box center [304, 143] width 79 height 16
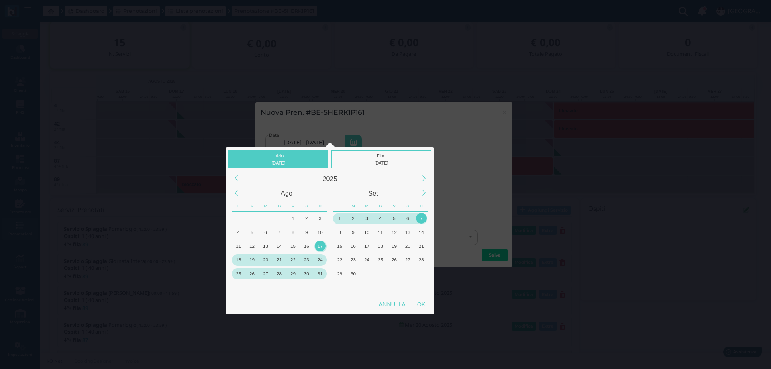
click at [320, 275] on div "31" at bounding box center [320, 273] width 11 height 11
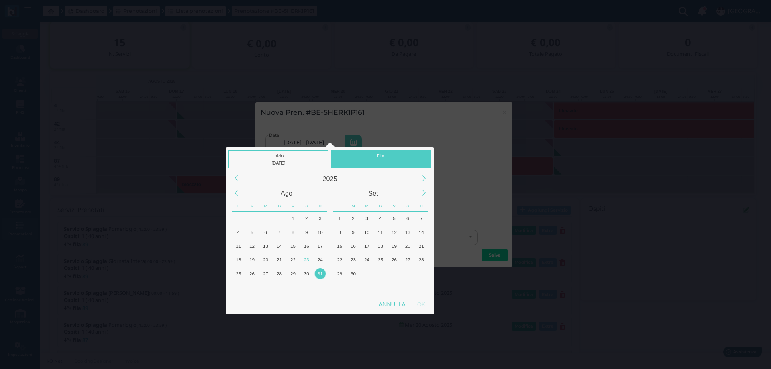
click at [320, 275] on div "31" at bounding box center [320, 273] width 11 height 11
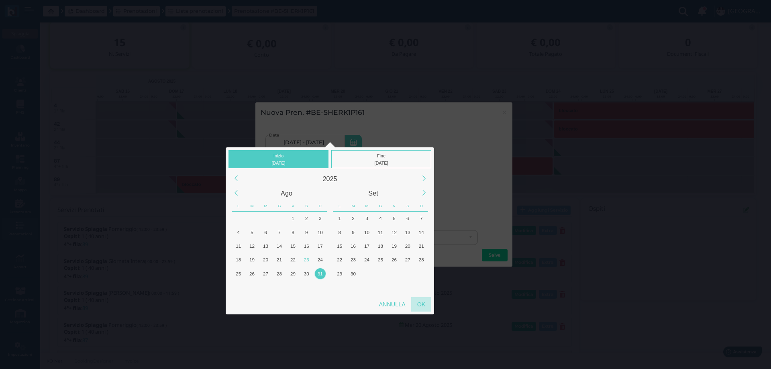
click at [421, 306] on div "OK" at bounding box center [421, 304] width 20 height 14
type input "[DATE] - [DATE]"
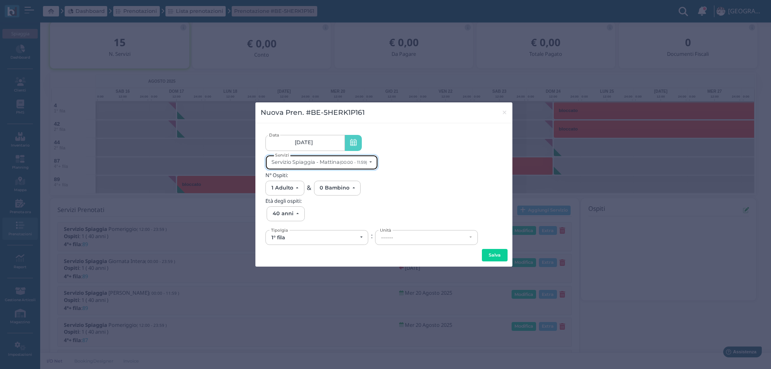
click at [350, 159] on div "Servizio Spiaggia - Mattina (00:00 - 11:59)" at bounding box center [319, 162] width 96 height 6
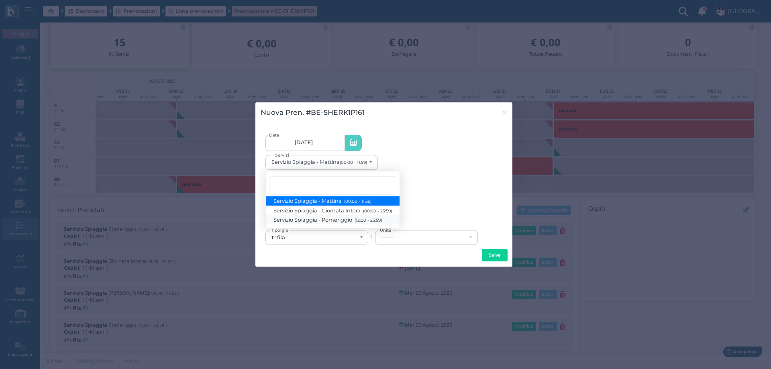
click at [348, 218] on span "Servizio Spiaggia - Pomeriggio (12:00 - 23:59)" at bounding box center [328, 219] width 108 height 7
select select "1369"
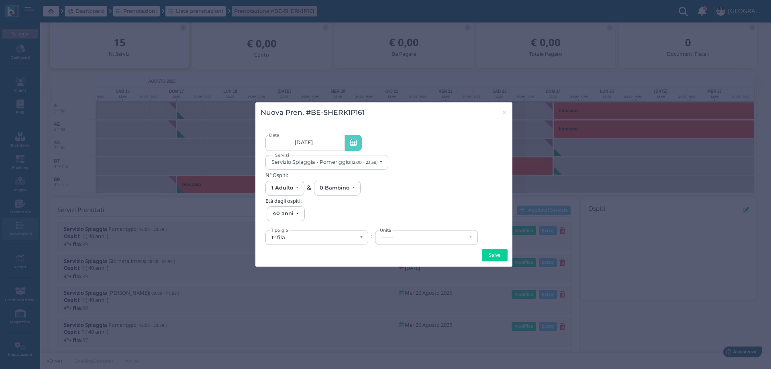
click at [344, 235] on div "1° fila" at bounding box center [314, 237] width 86 height 6
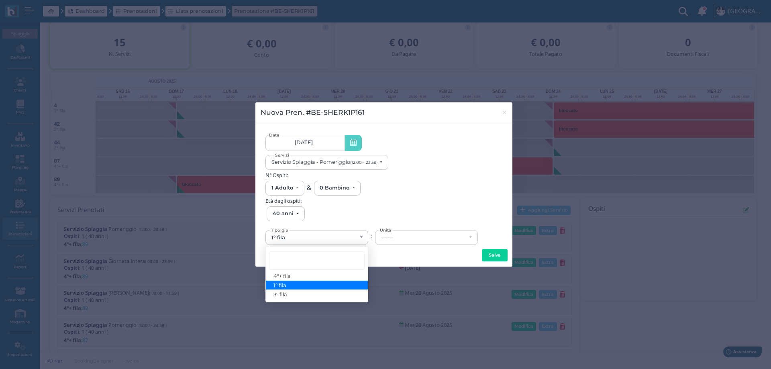
click at [290, 284] on link "1° fila" at bounding box center [317, 285] width 102 height 9
select select "431"
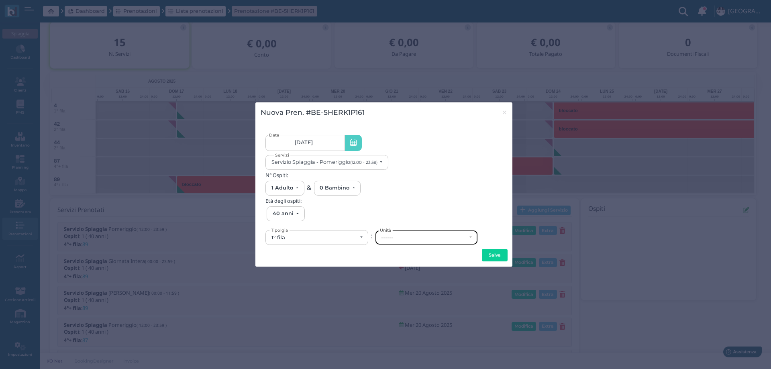
click at [416, 237] on div "------" at bounding box center [424, 237] width 86 height 6
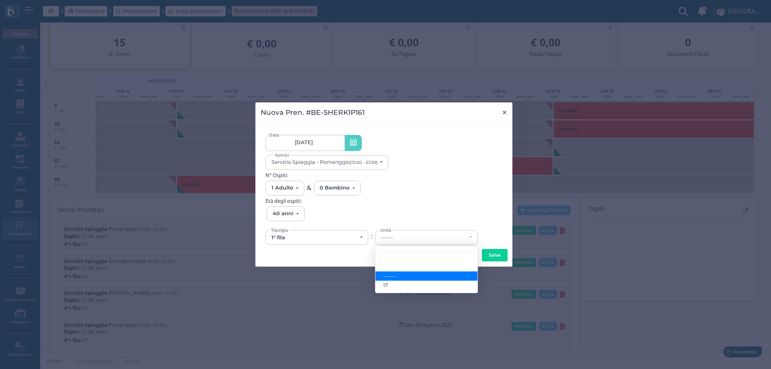
drag, startPoint x: 504, startPoint y: 111, endPoint x: 346, endPoint y: 20, distance: 182.6
click at [504, 110] on span "×" at bounding box center [505, 112] width 6 height 10
